Goal: Information Seeking & Learning: Learn about a topic

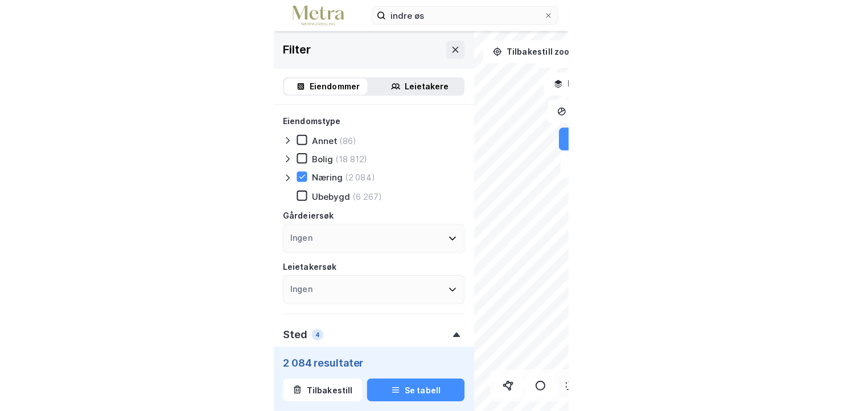
scroll to position [171, 0]
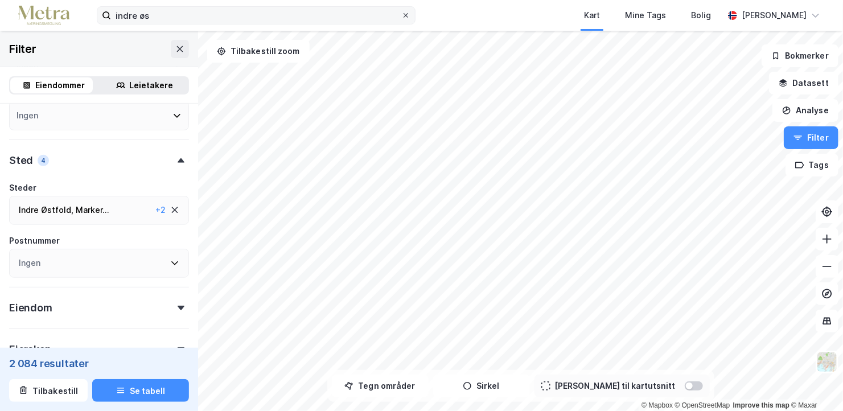
click at [292, 16] on icon at bounding box center [406, 15] width 7 height 7
click at [292, 16] on input "indre øs" at bounding box center [256, 15] width 290 height 17
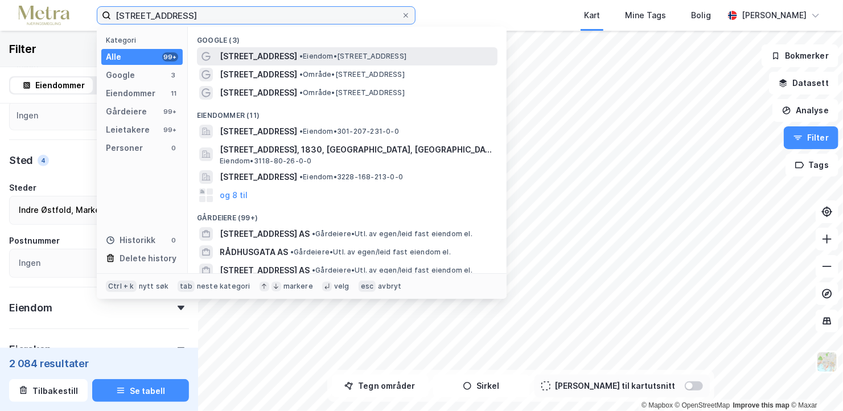
type input "[STREET_ADDRESS]"
click at [292, 56] on span "• Eiendom • [STREET_ADDRESS]" at bounding box center [352, 56] width 107 height 9
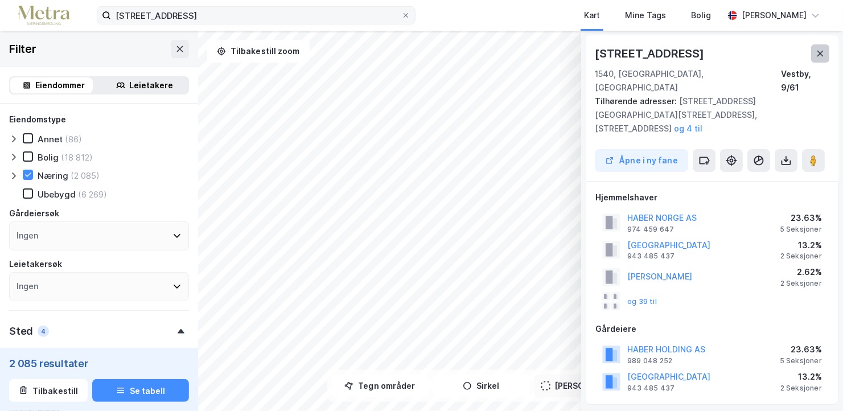
click at [292, 55] on icon at bounding box center [820, 53] width 9 height 9
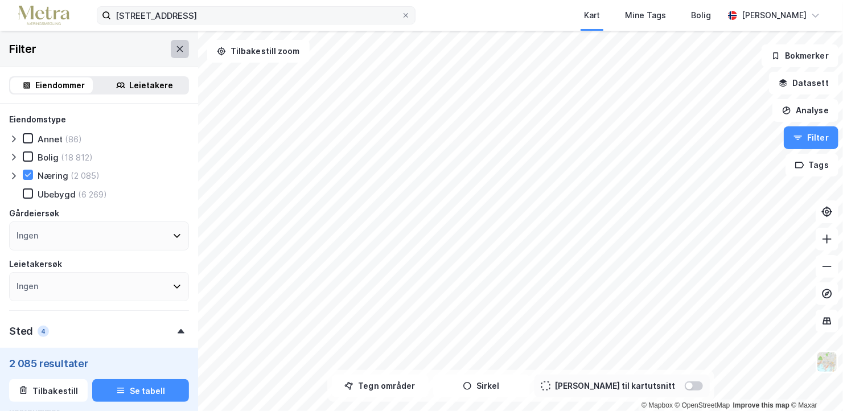
click at [175, 52] on icon at bounding box center [179, 48] width 9 height 9
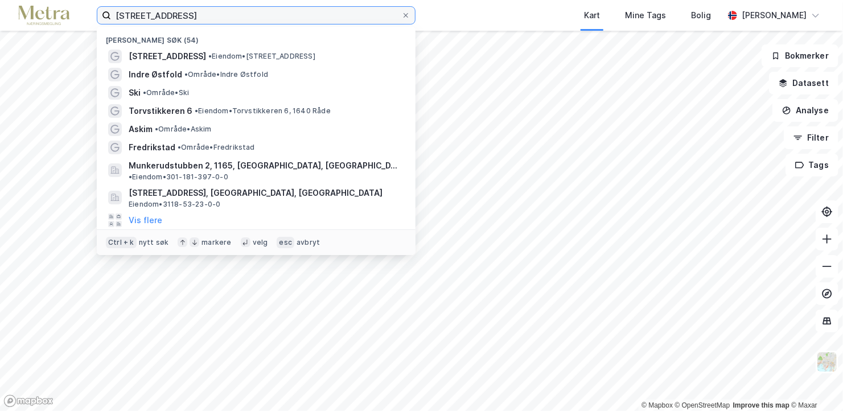
click at [212, 16] on input "[STREET_ADDRESS]" at bounding box center [256, 15] width 290 height 17
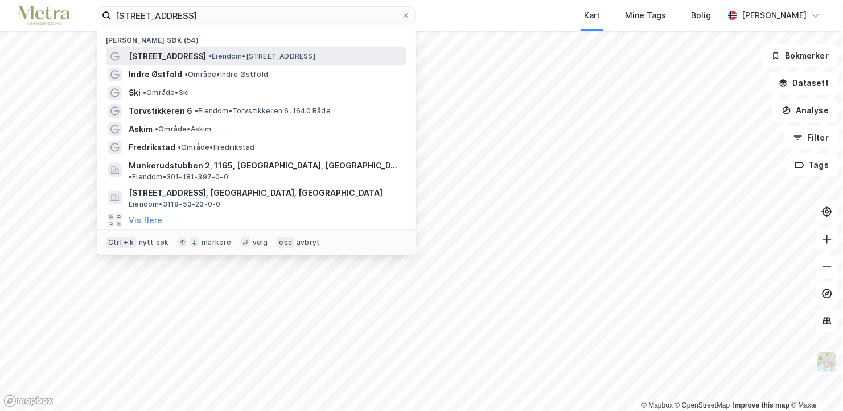
click at [236, 54] on span "• Eiendom • [STREET_ADDRESS]" at bounding box center [261, 56] width 107 height 9
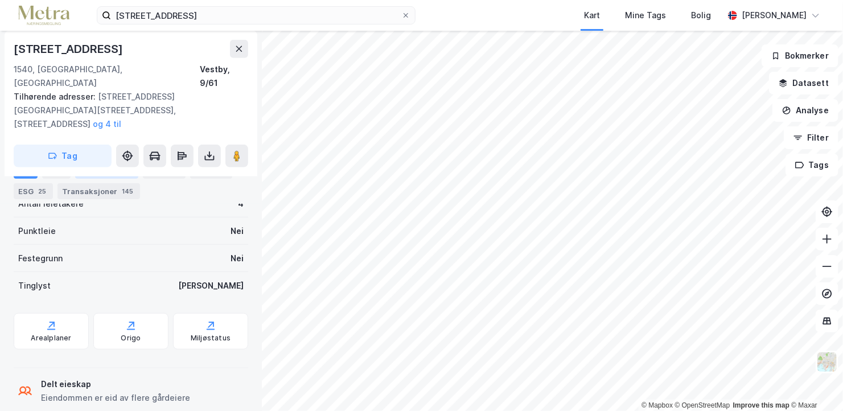
click at [102, 175] on div "Leietakere 4" at bounding box center [106, 171] width 63 height 16
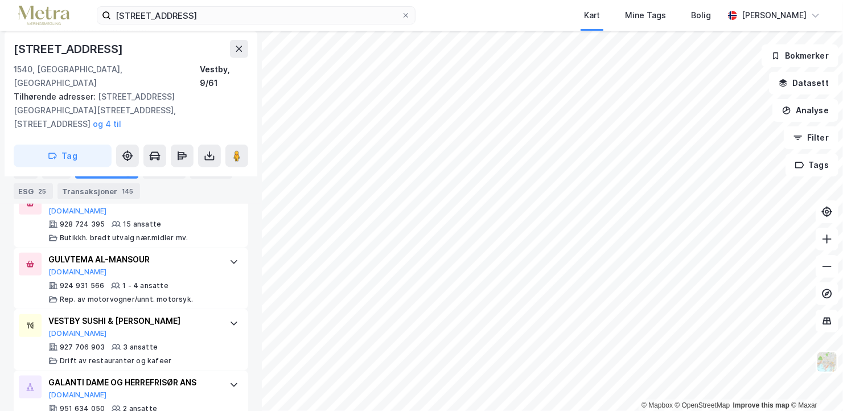
scroll to position [494, 0]
click at [193, 374] on div "GALANTI DAME OG HERREFRISØR ANS [DOMAIN_NAME] 951 634 050 2 ansatte Frisering o…" at bounding box center [133, 399] width 170 height 51
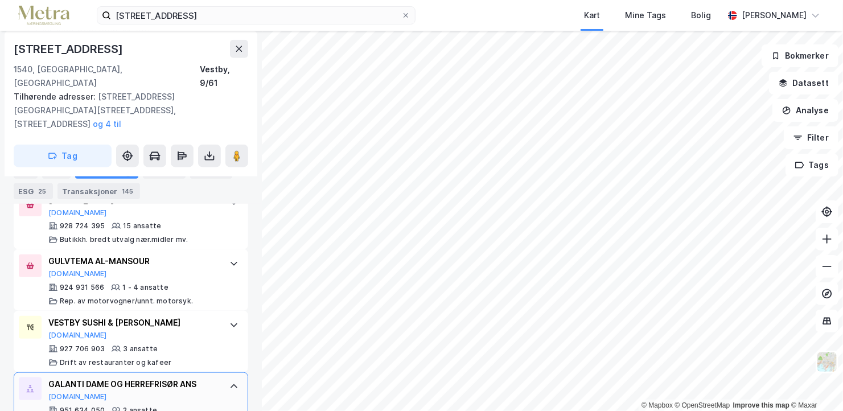
scroll to position [549, 0]
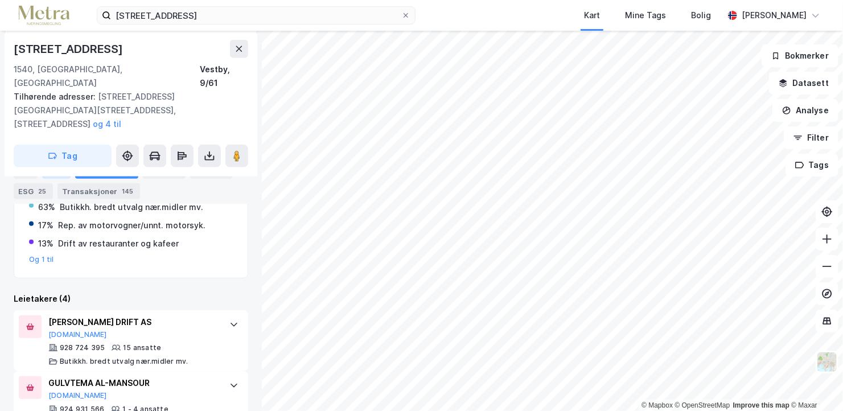
click at [46, 173] on div "Eiere" at bounding box center [56, 171] width 28 height 16
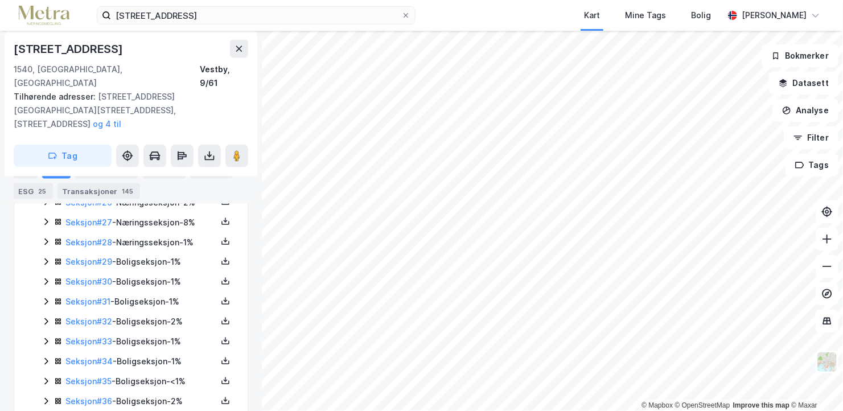
scroll to position [876, 0]
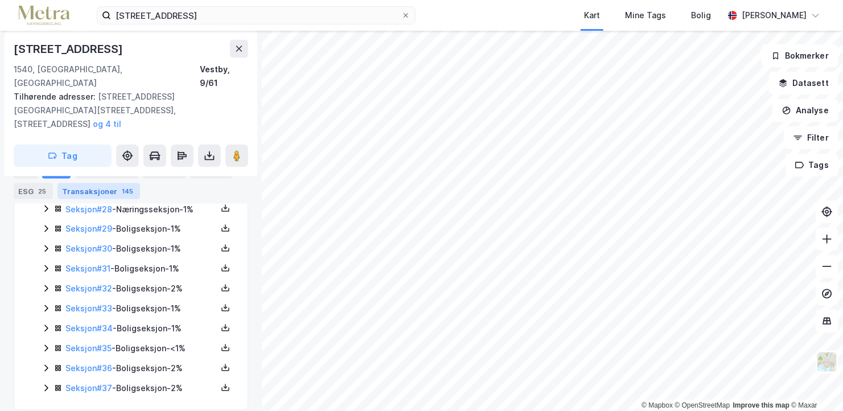
click at [72, 189] on div "Transaksjoner 145" at bounding box center [99, 191] width 83 height 16
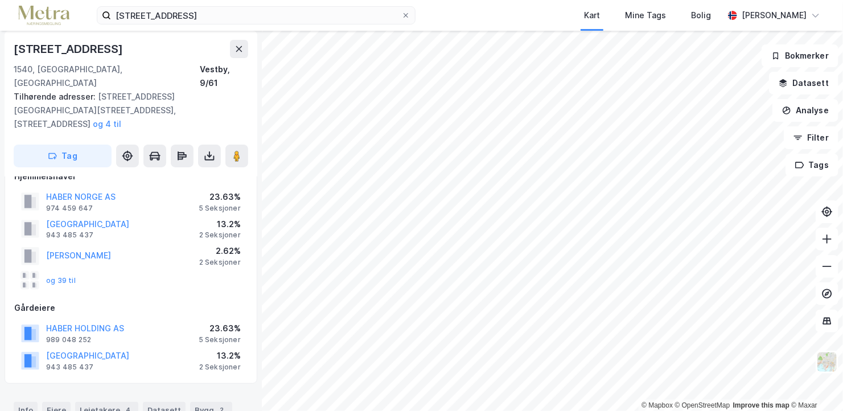
scroll to position [23, 0]
click at [0, 0] on button "HABER HOLDING AS" at bounding box center [0, 0] width 0 height 0
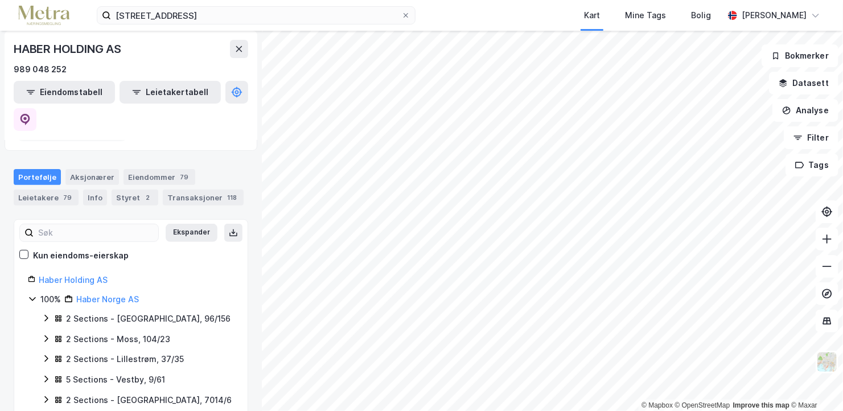
scroll to position [168, 0]
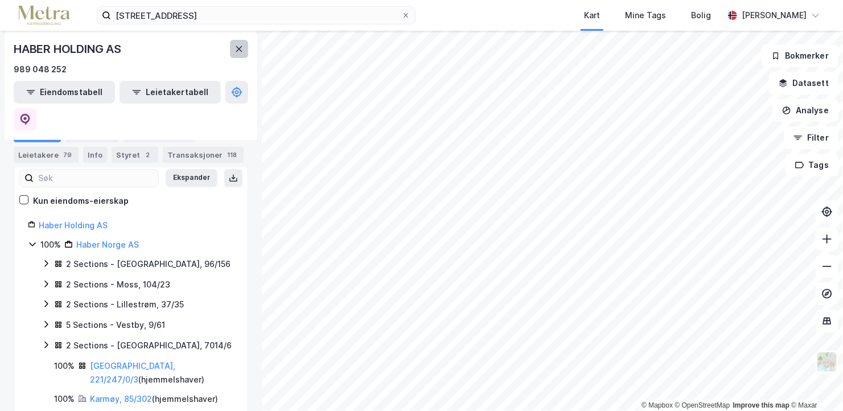
click at [237, 48] on icon at bounding box center [239, 48] width 9 height 9
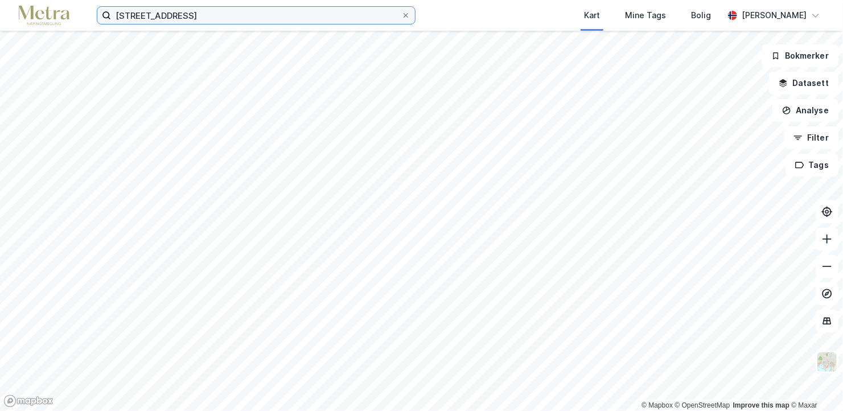
click at [198, 18] on input "[STREET_ADDRESS]" at bounding box center [256, 15] width 290 height 17
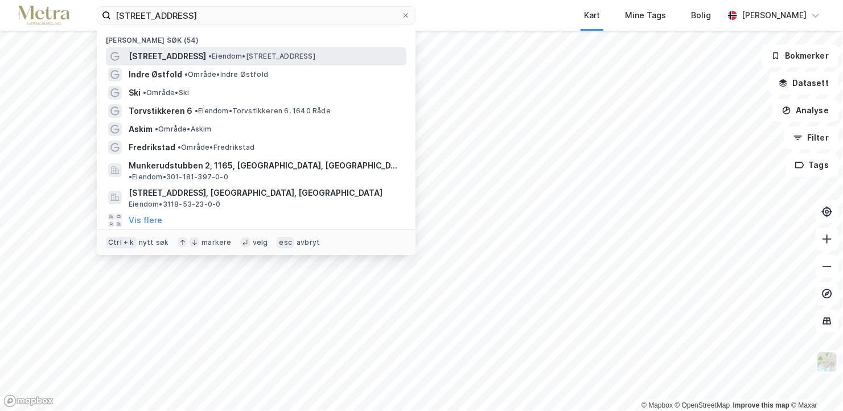
click at [229, 60] on span "• Eiendom • [STREET_ADDRESS]" at bounding box center [261, 56] width 107 height 9
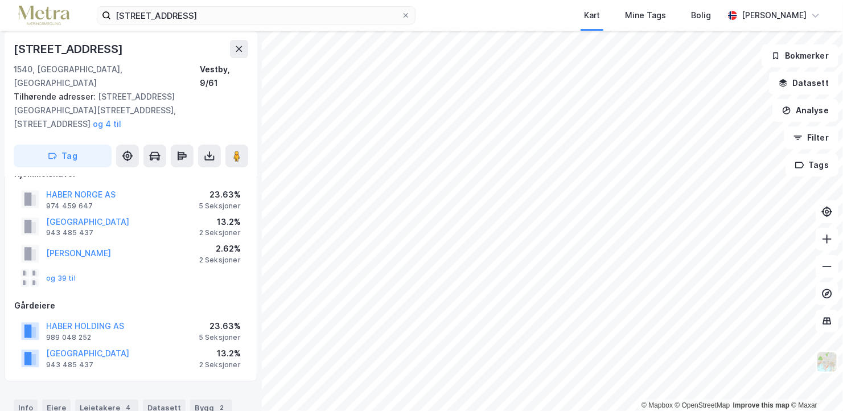
scroll to position [59, 0]
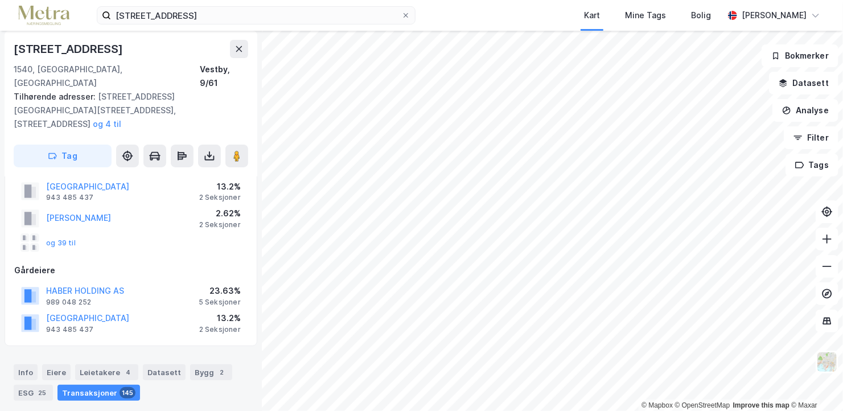
click at [204, 284] on div "23.63%" at bounding box center [220, 291] width 42 height 14
click at [0, 0] on button "HABER HOLDING AS" at bounding box center [0, 0] width 0 height 0
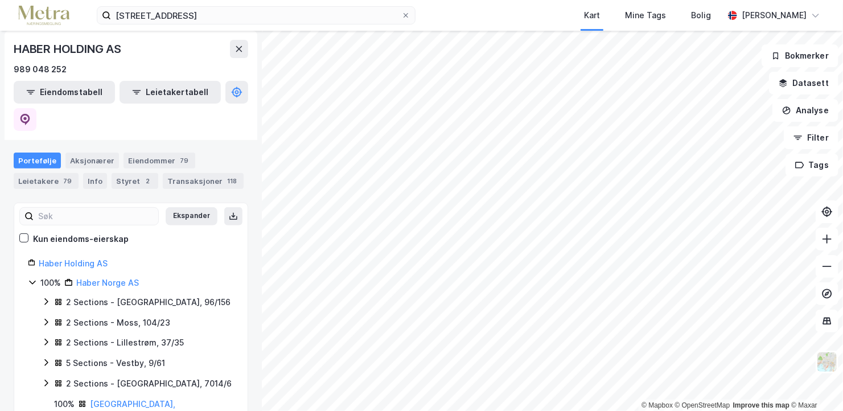
scroll to position [174, 0]
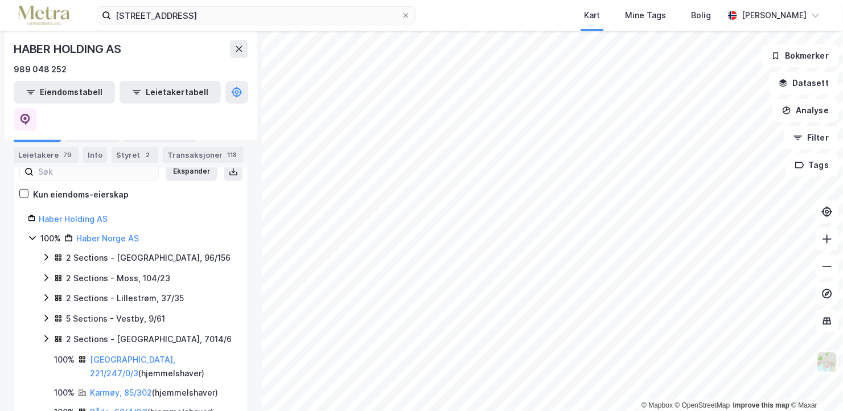
click at [139, 312] on div "5 Sections - Vestby, 9/61" at bounding box center [115, 319] width 99 height 14
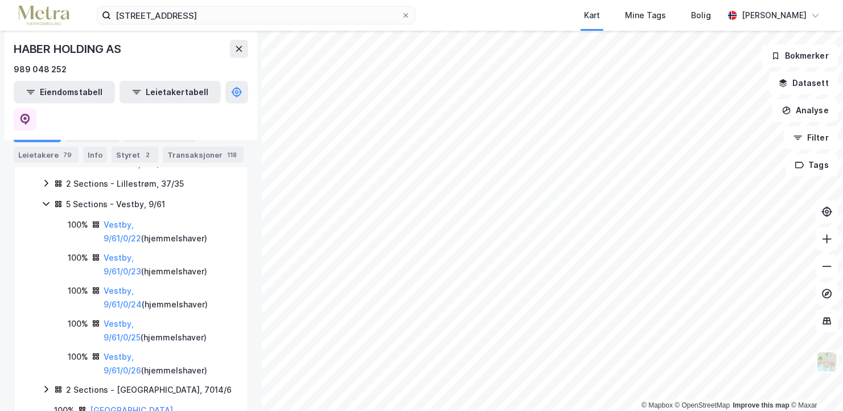
scroll to position [275, 0]
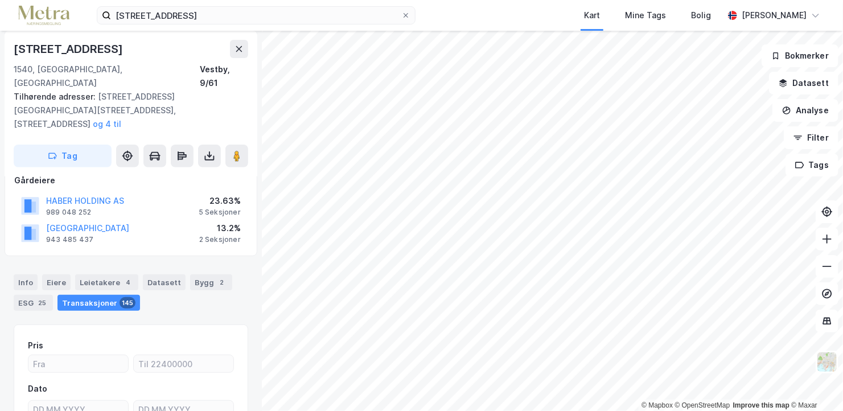
scroll to position [153, 0]
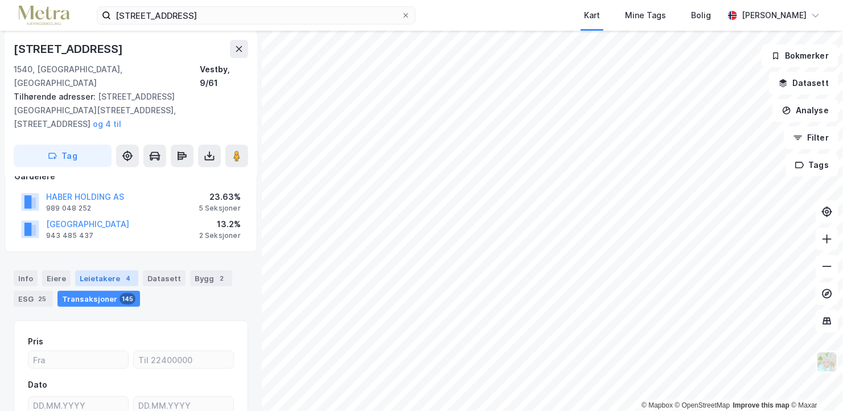
click at [112, 270] on div "Leietakere 4" at bounding box center [106, 278] width 63 height 16
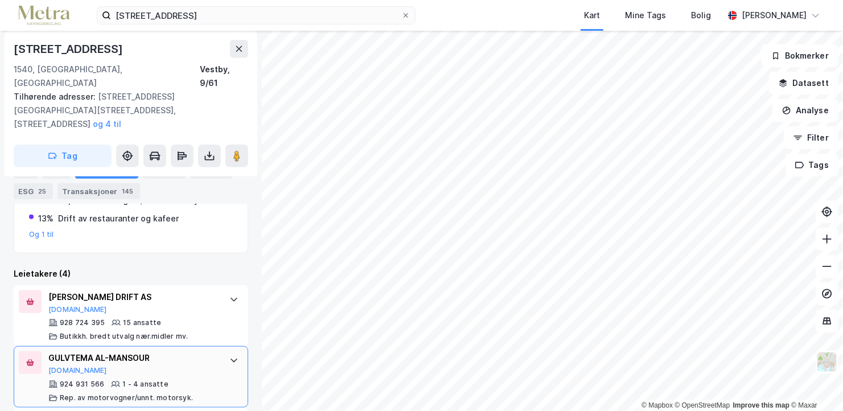
scroll to position [390, 0]
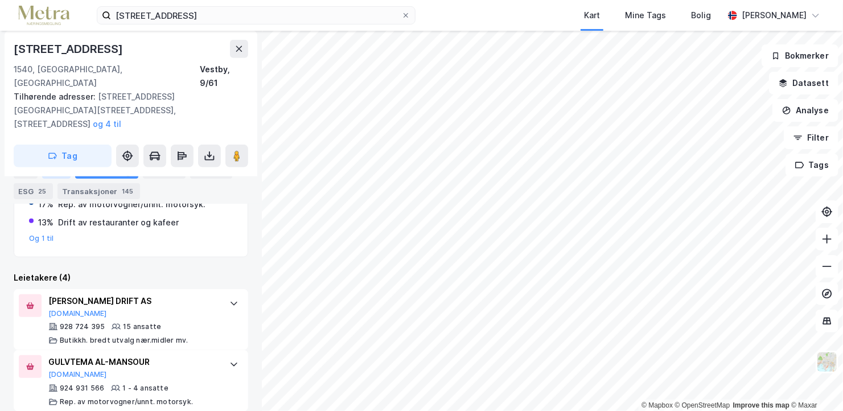
click at [44, 166] on div "Eiere" at bounding box center [56, 171] width 28 height 16
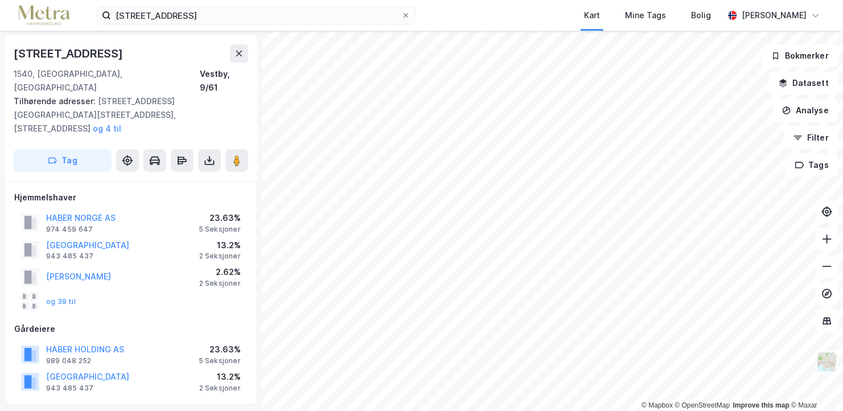
click at [225, 356] on div "5 Seksjoner" at bounding box center [220, 360] width 42 height 9
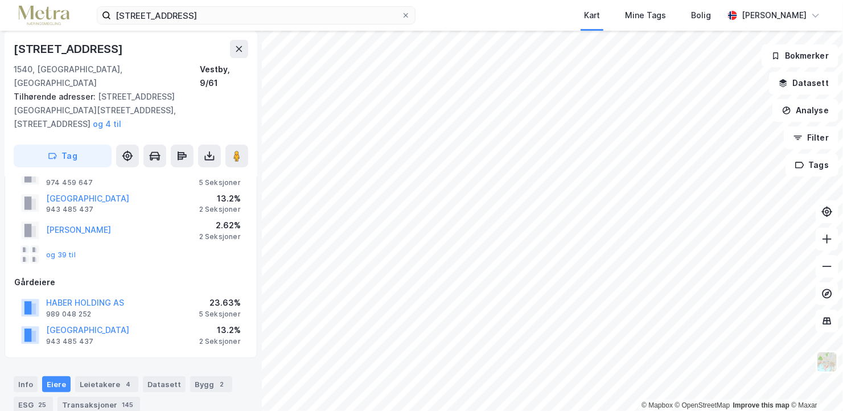
click at [215, 337] on div "2 Seksjoner" at bounding box center [220, 341] width 42 height 9
click at [158, 294] on div "HABER HOLDING AS 989 048 252 23.63% 5 Seksjoner" at bounding box center [130, 307] width 233 height 27
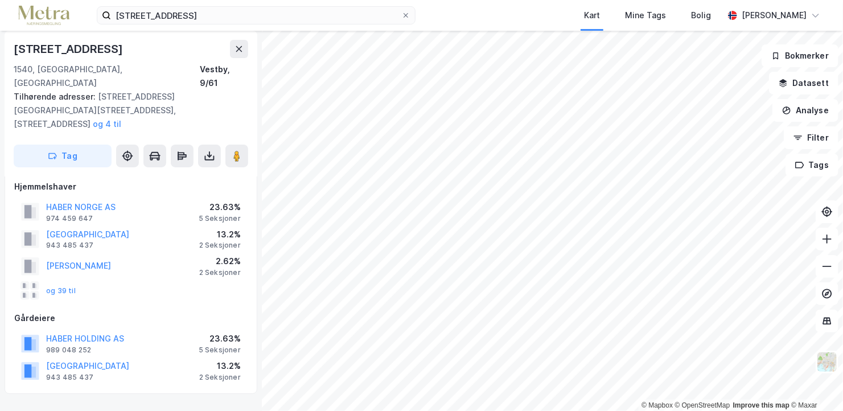
scroll to position [35, 0]
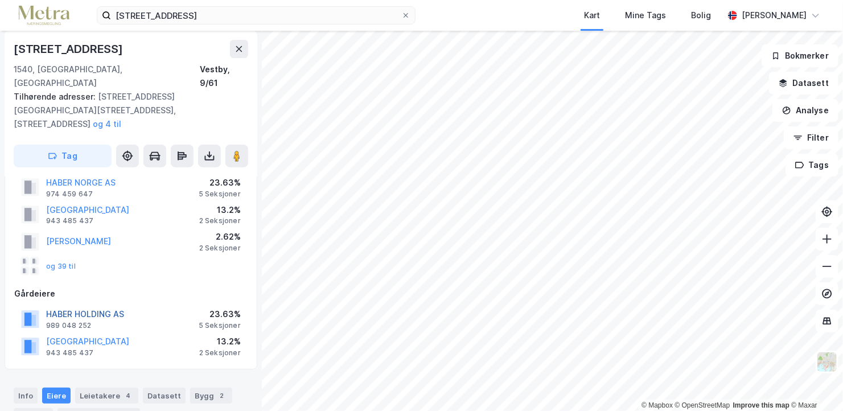
click at [0, 0] on button "HABER HOLDING AS" at bounding box center [0, 0] width 0 height 0
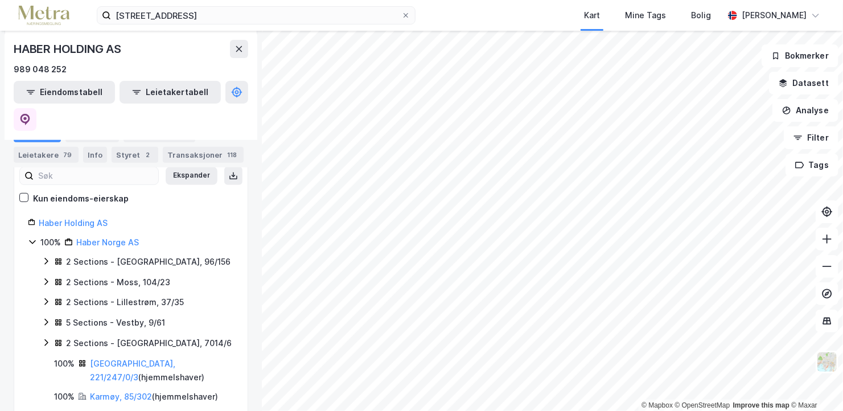
scroll to position [229, 0]
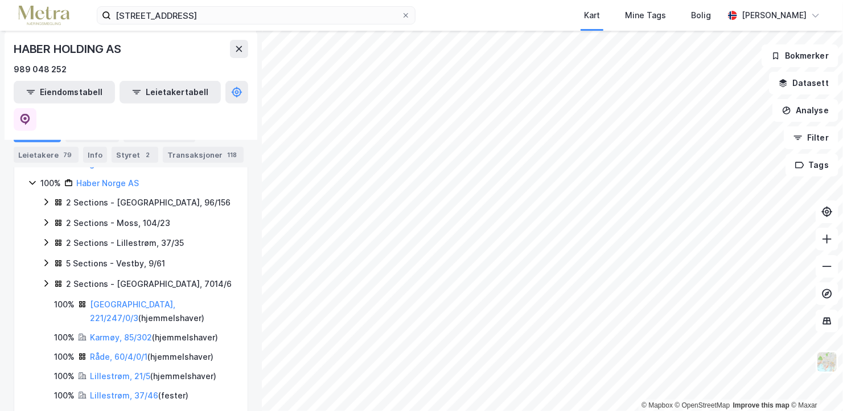
click at [146, 257] on div "5 Sections - Vestby, 9/61" at bounding box center [115, 264] width 99 height 14
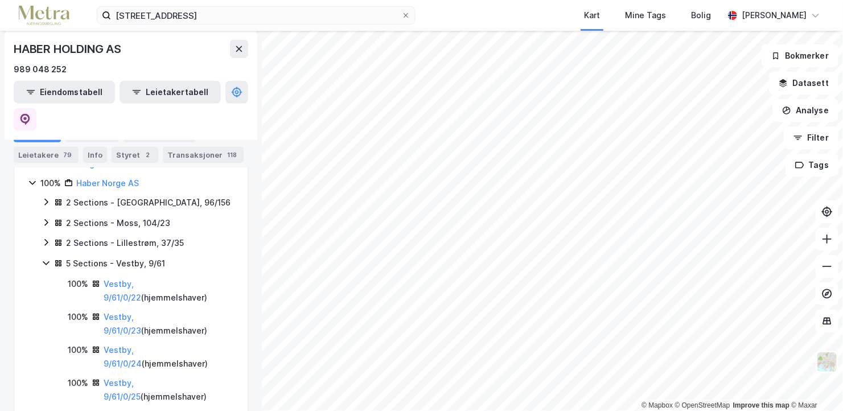
scroll to position [291, 0]
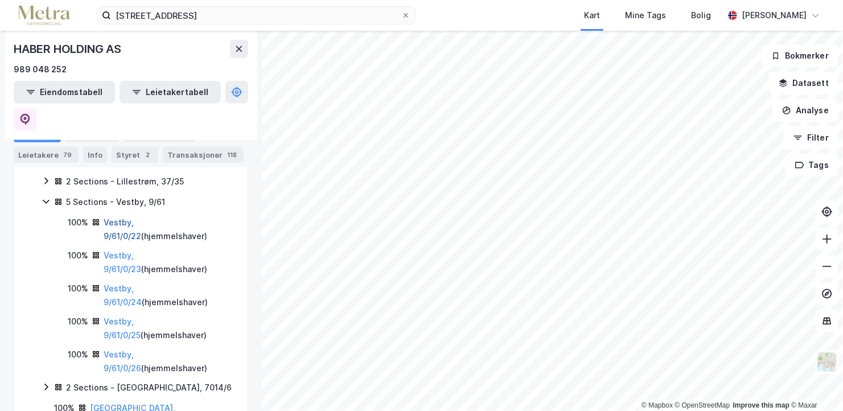
click at [138, 218] on link "Vestby, 9/61/0/22" at bounding box center [123, 229] width 38 height 23
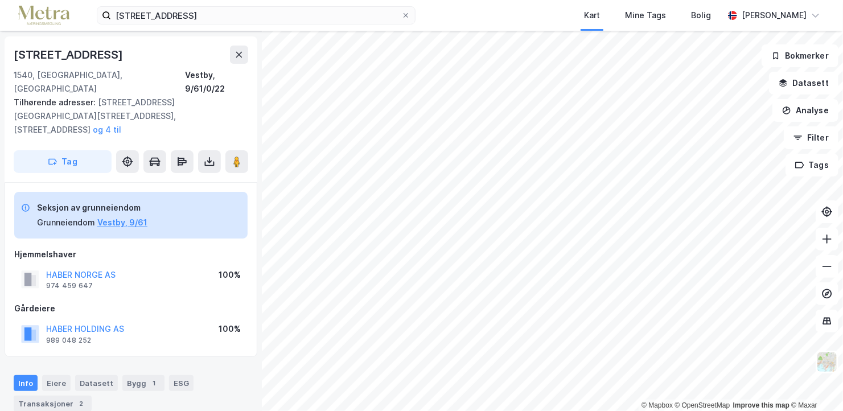
drag, startPoint x: 138, startPoint y: 195, endPoint x: 203, endPoint y: 235, distance: 75.7
click at [203, 235] on div "Seksjon av grunneiendom Grunneiendom Vestby, 9/61 Hjemmelshaver HABER NORGE AS …" at bounding box center [130, 270] width 233 height 156
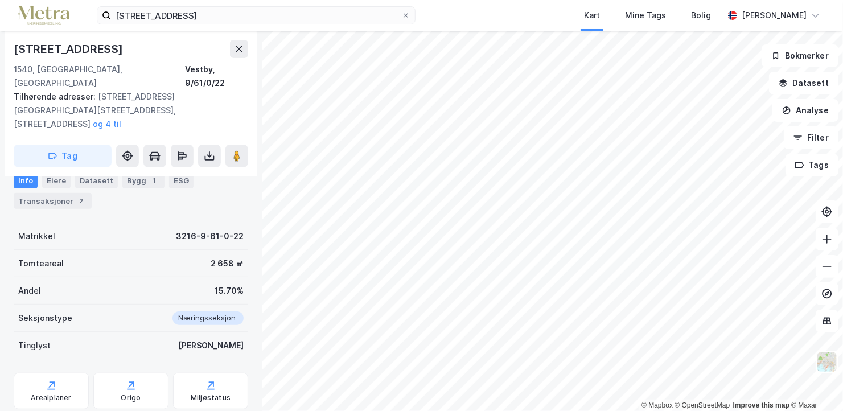
click at [211, 257] on div "2 658 ㎡" at bounding box center [227, 264] width 33 height 14
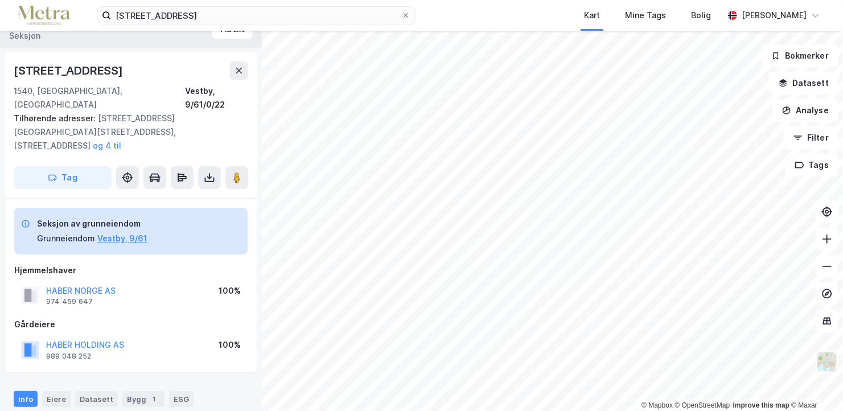
scroll to position [29, 0]
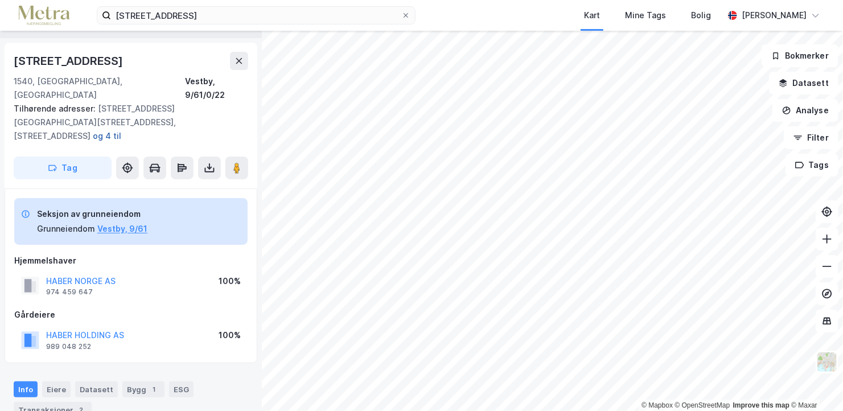
click at [0, 0] on button "og 4 til" at bounding box center [0, 0] width 0 height 0
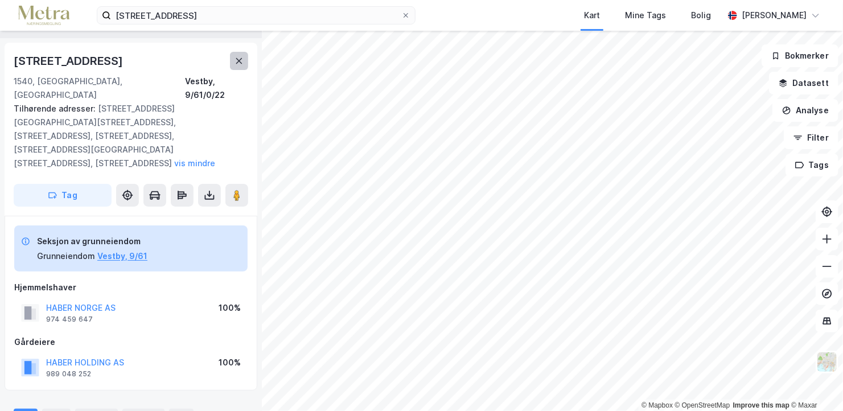
click at [235, 65] on button at bounding box center [239, 61] width 18 height 18
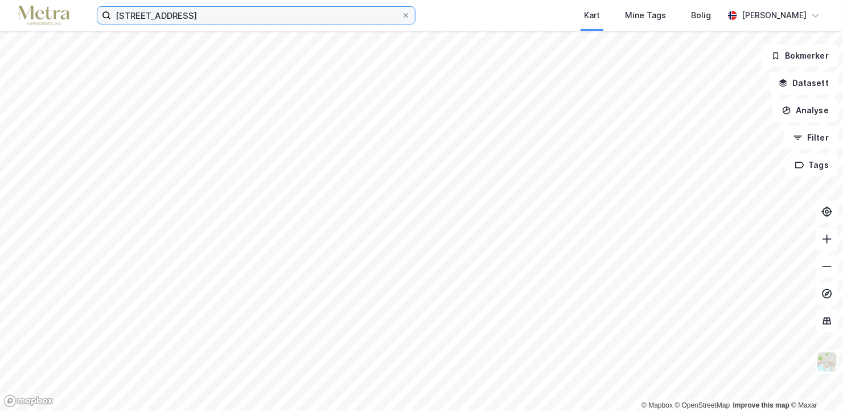
click at [155, 13] on input "[STREET_ADDRESS]" at bounding box center [256, 15] width 290 height 17
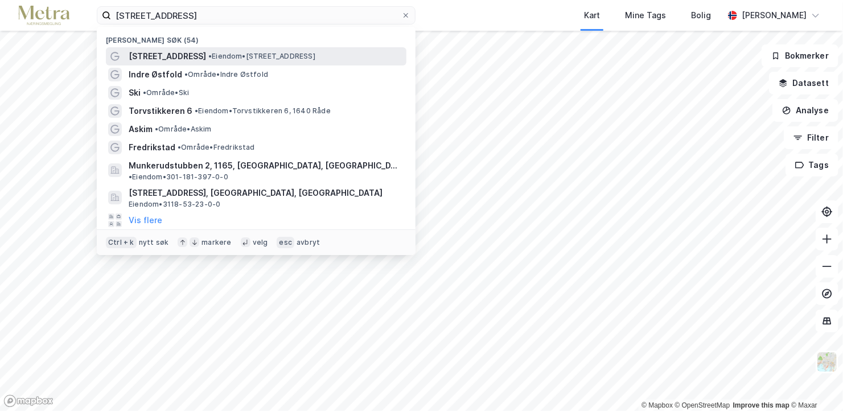
click at [208, 58] on span "•" at bounding box center [209, 56] width 3 height 9
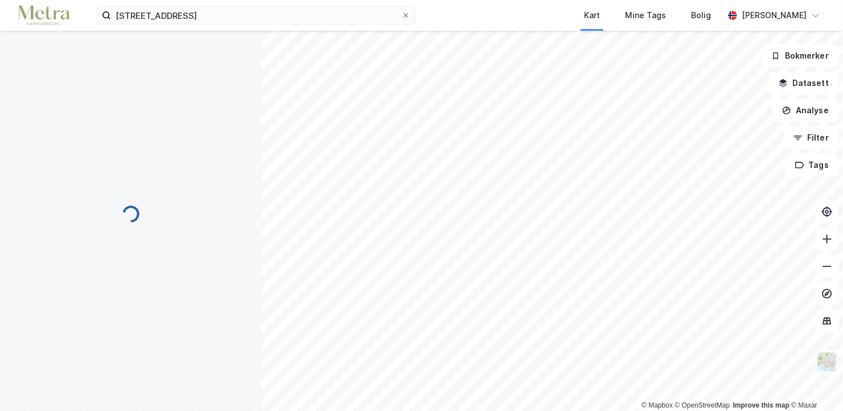
scroll to position [29, 0]
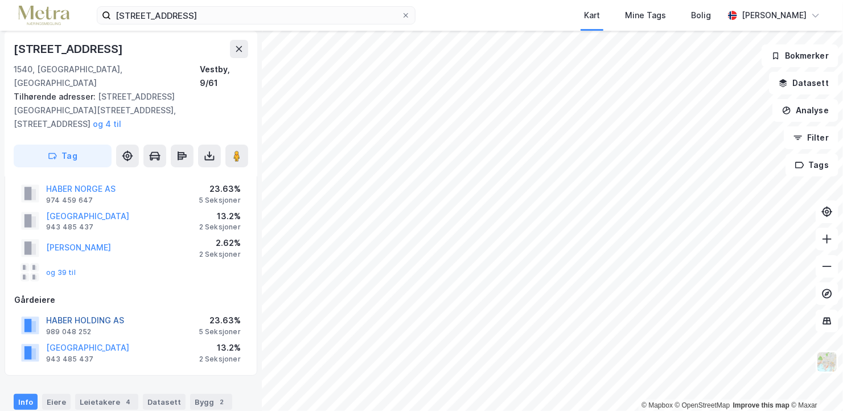
click at [0, 0] on button "HABER HOLDING AS" at bounding box center [0, 0] width 0 height 0
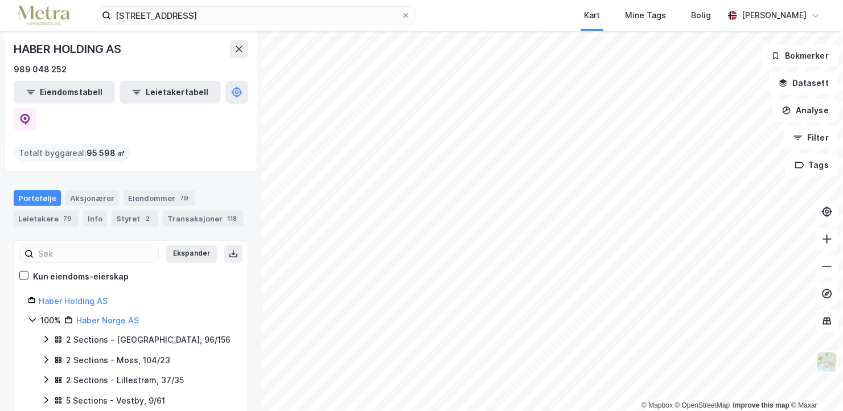
scroll to position [162, 0]
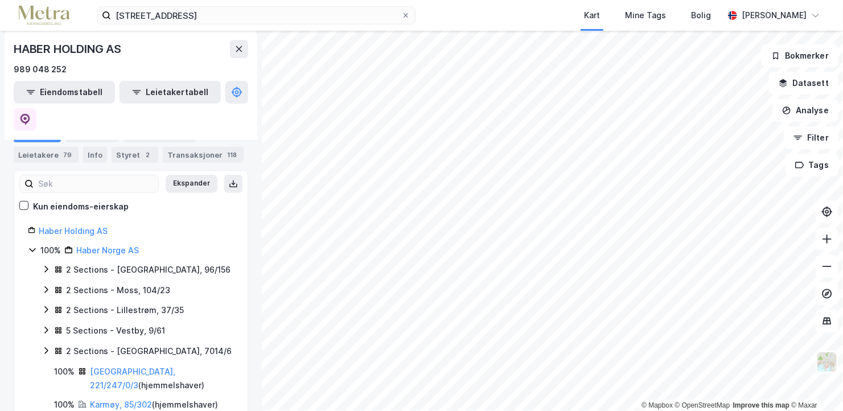
click at [156, 324] on div "5 Sections - Vestby, 9/61" at bounding box center [115, 331] width 99 height 14
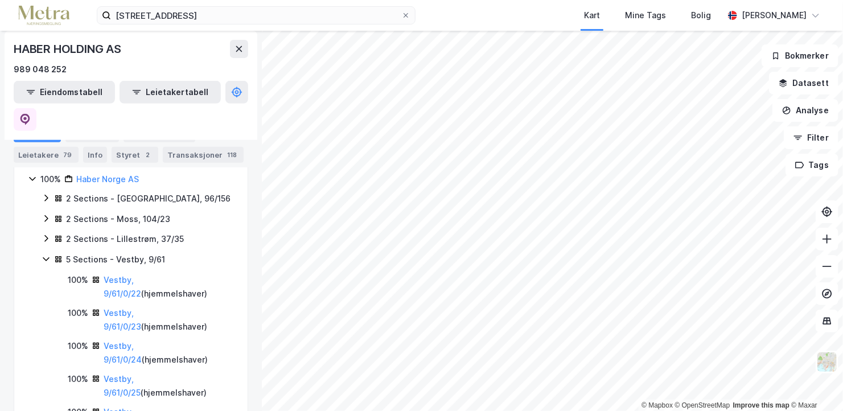
scroll to position [237, 0]
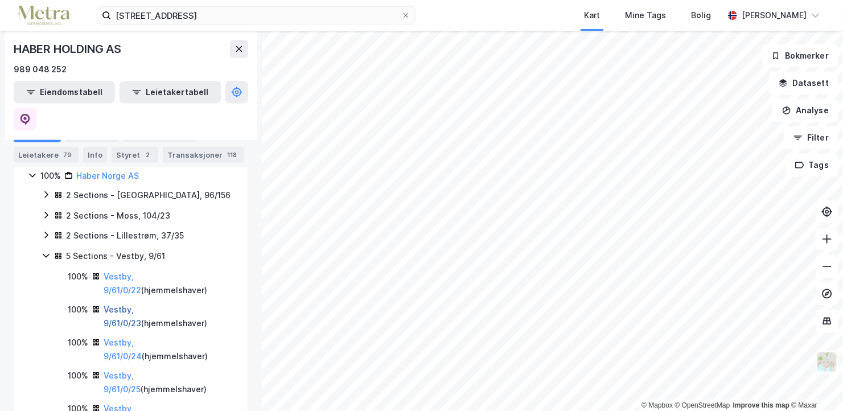
click at [141, 305] on link "Vestby, 9/61/0/23" at bounding box center [123, 316] width 38 height 23
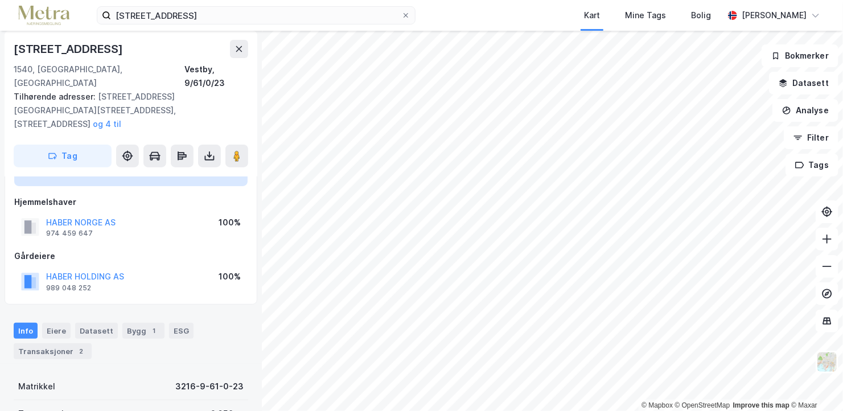
scroll to position [96, 0]
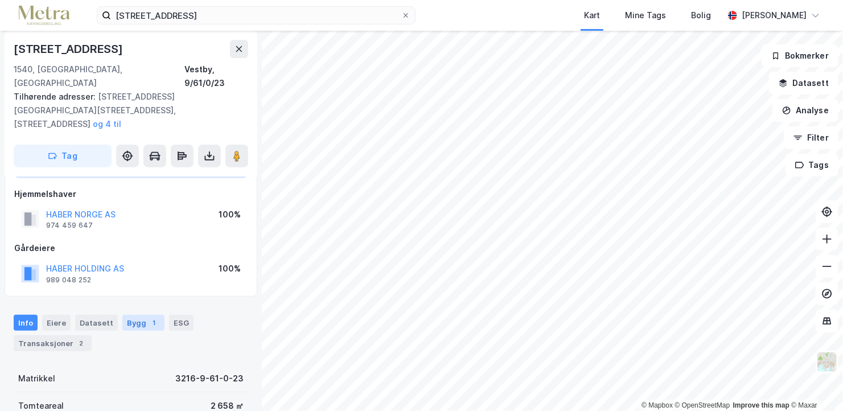
click at [134, 315] on div "Bygg 1" at bounding box center [143, 323] width 42 height 16
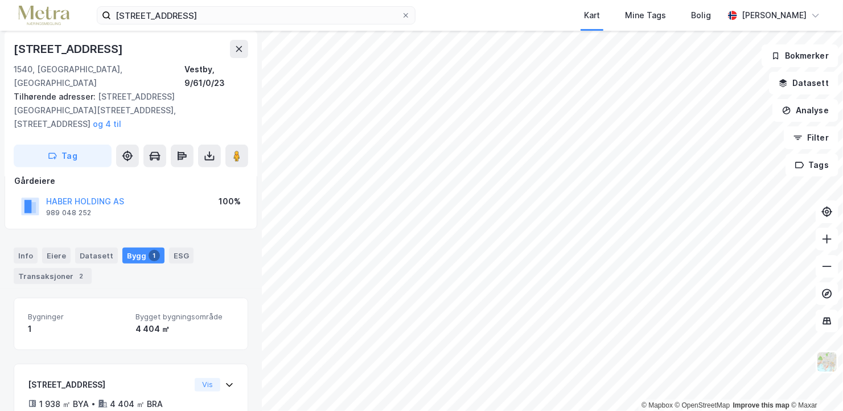
scroll to position [214, 0]
